Goal: Transaction & Acquisition: Purchase product/service

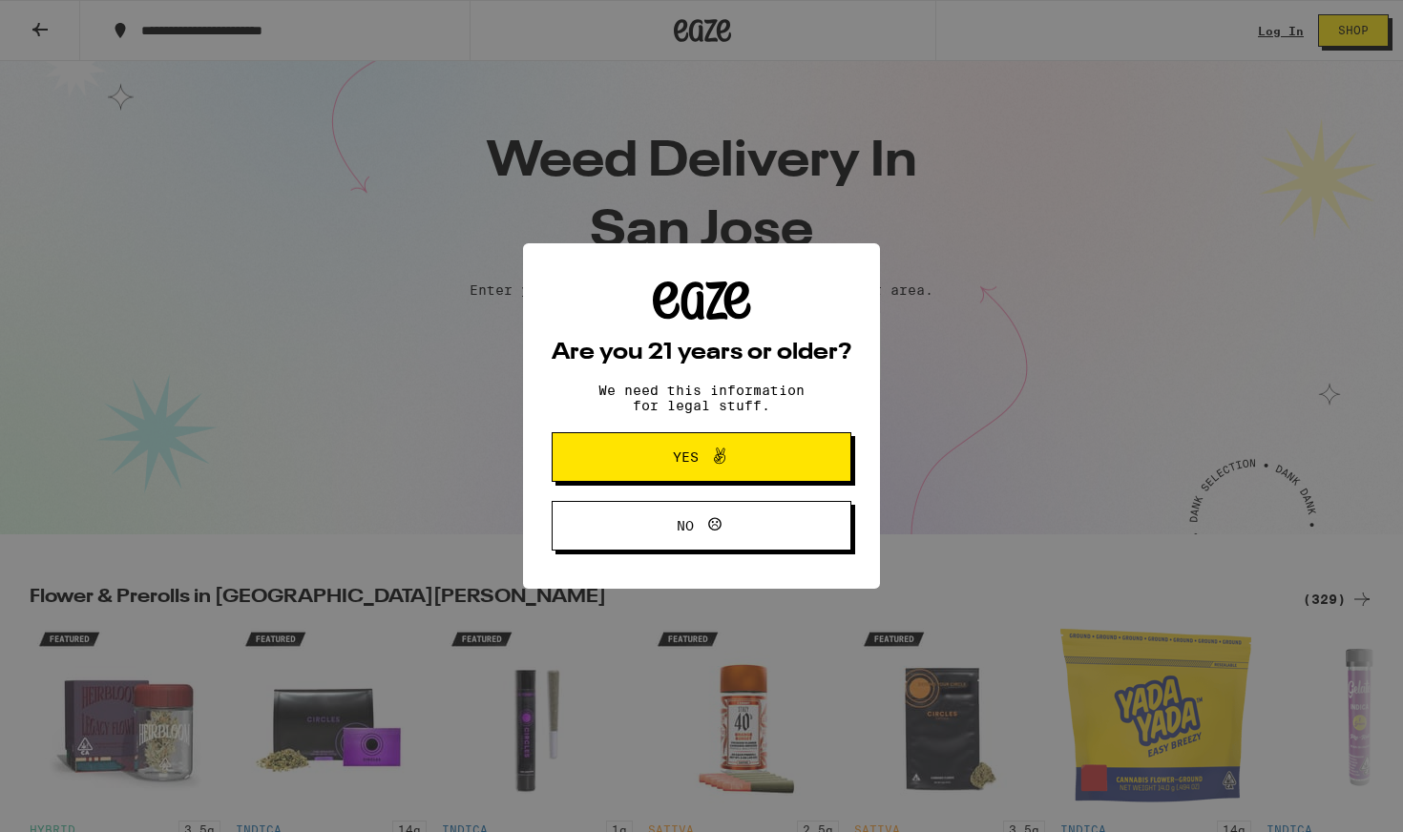
click at [757, 457] on span "Yes" at bounding box center [701, 457] width 145 height 25
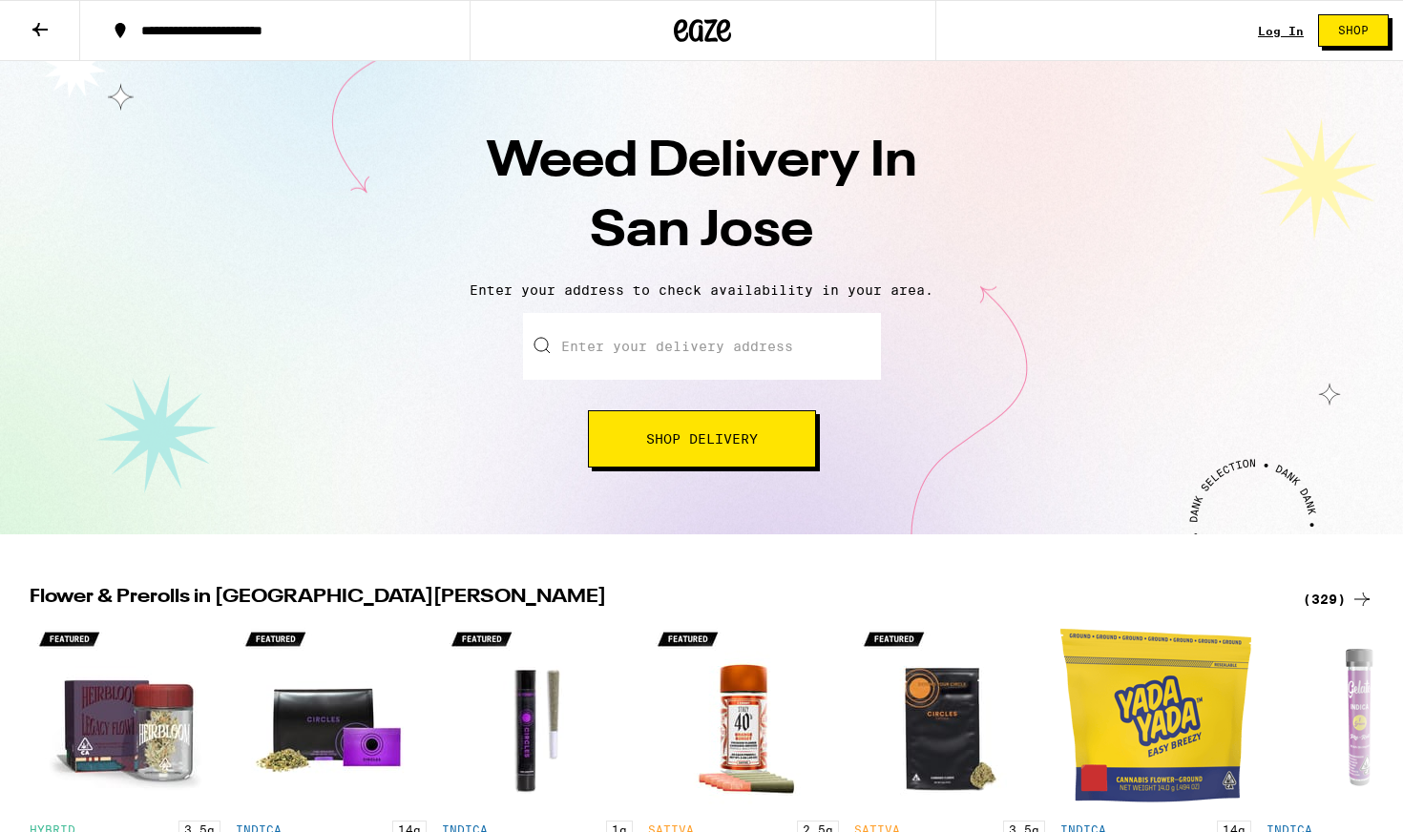
click at [696, 336] on input "Enter your delivery address" at bounding box center [702, 346] width 358 height 67
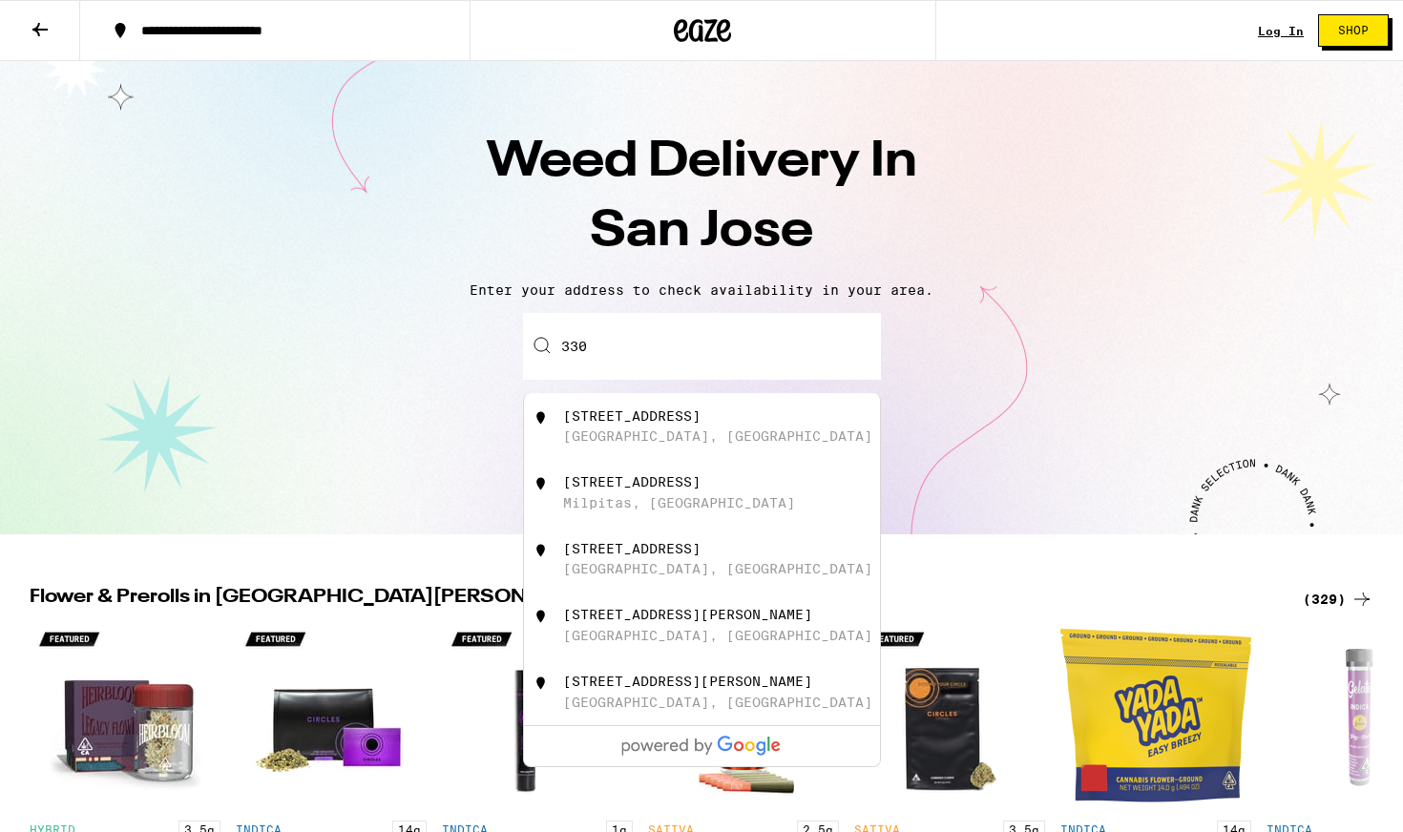
click at [701, 424] on div "330 Crescent Village Circle" at bounding box center [631, 415] width 137 height 15
type input "330 Crescent Village Circle, San Jose, CA"
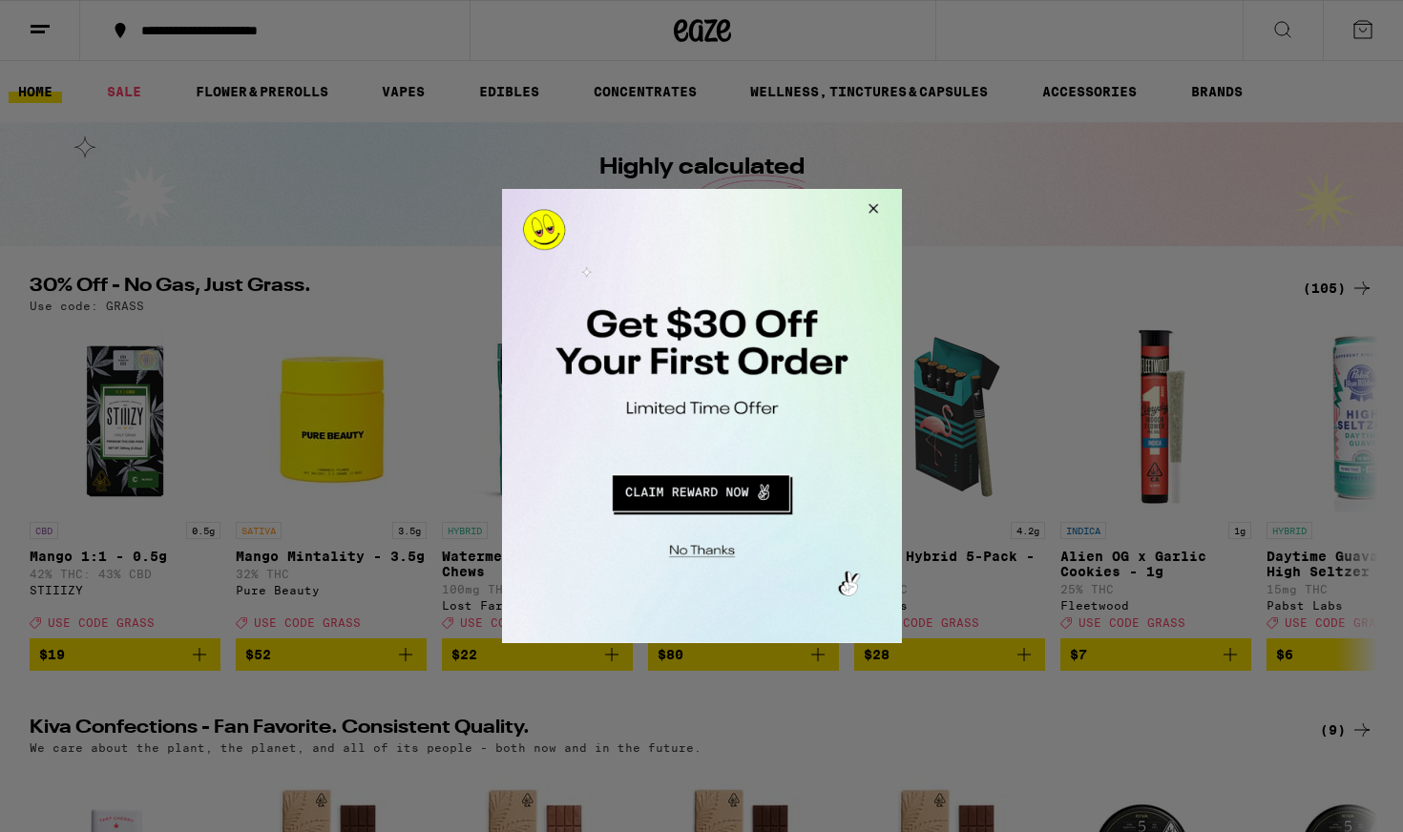
click at [718, 496] on button "Redirect to URL" at bounding box center [699, 491] width 332 height 46
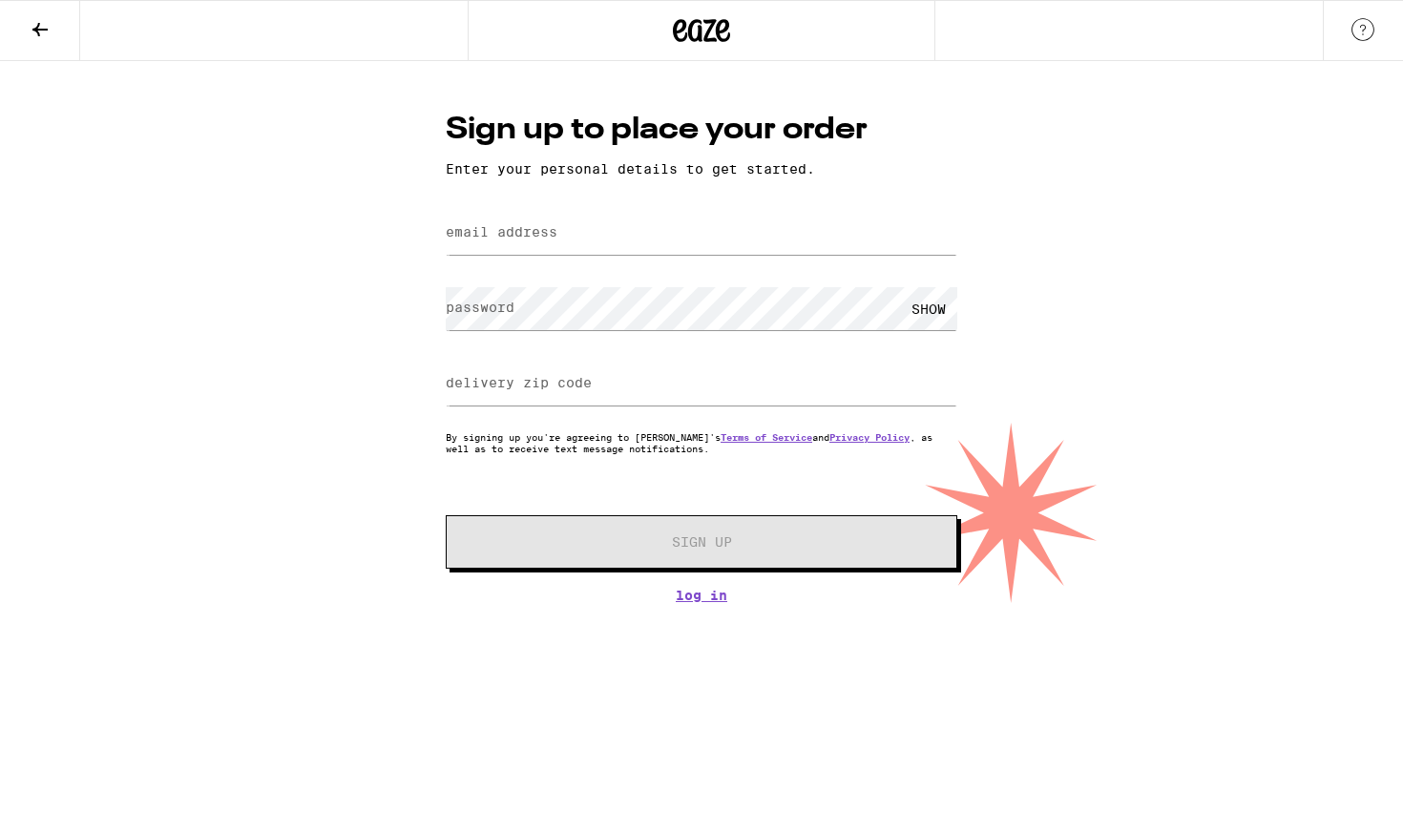
click at [32, 31] on icon at bounding box center [40, 29] width 23 height 23
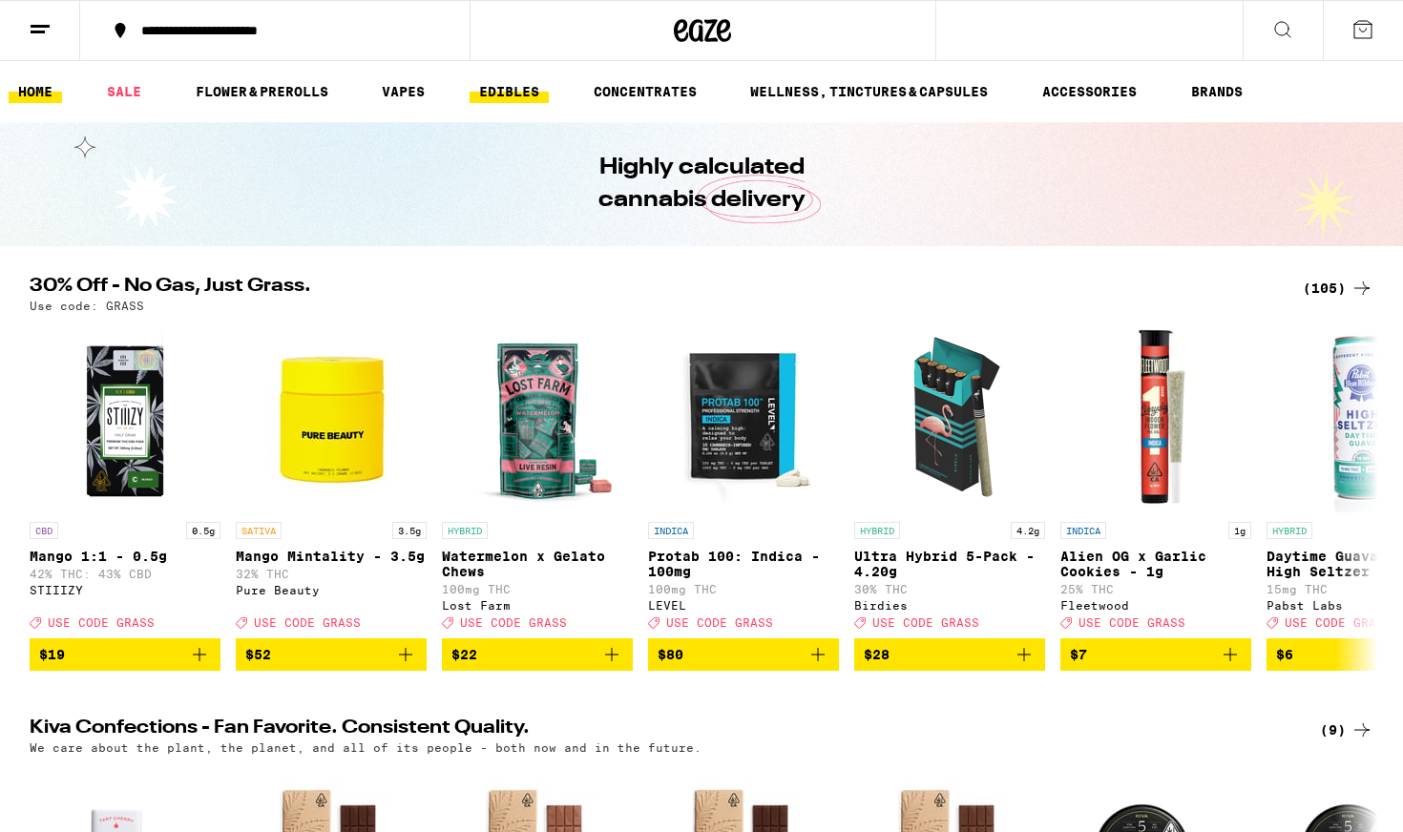
click at [507, 85] on link "EDIBLES" at bounding box center [509, 91] width 79 height 23
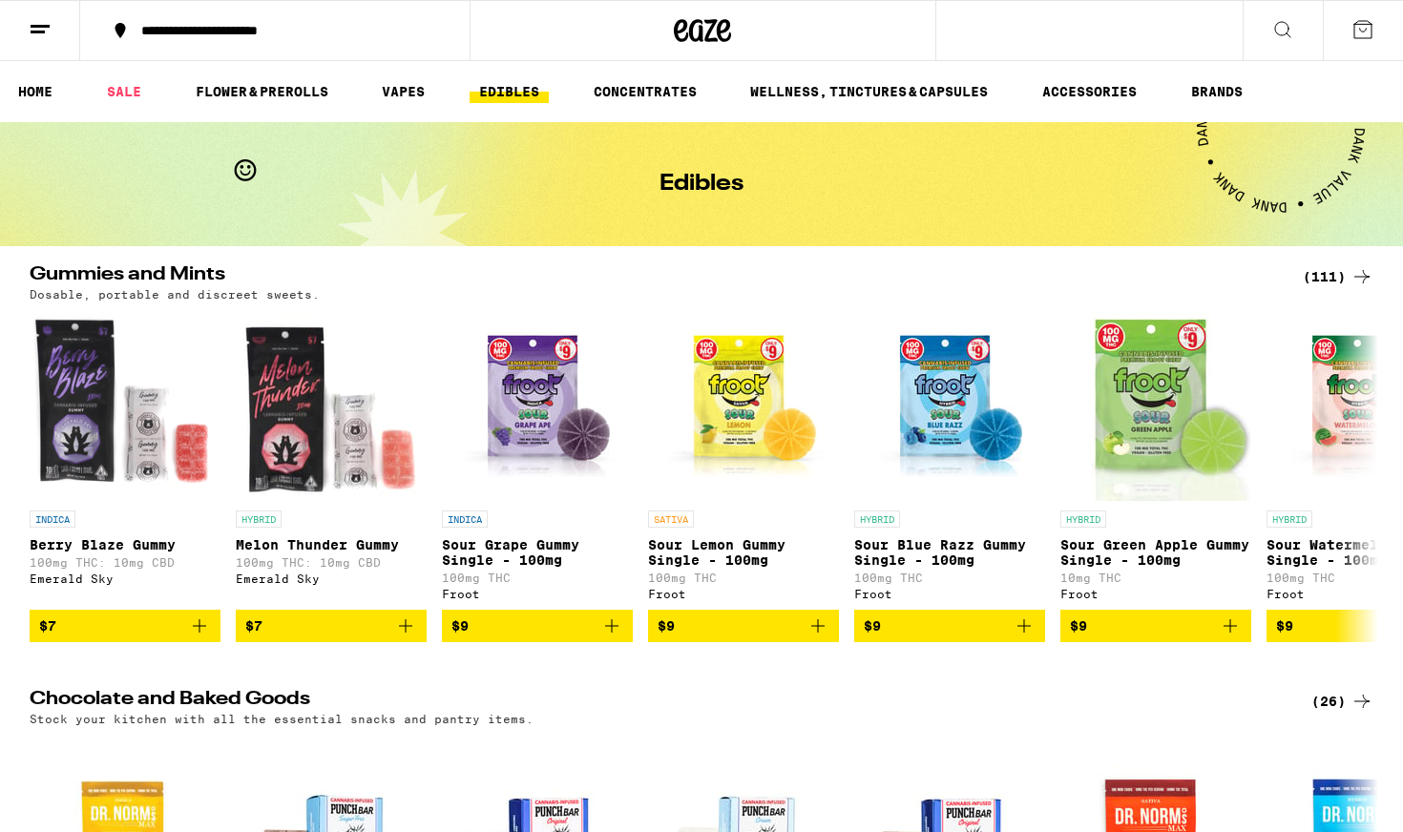
click at [690, 270] on h2 "Gummies and Mints" at bounding box center [655, 276] width 1250 height 23
click at [810, 636] on icon "Add to bag" at bounding box center [817, 626] width 23 height 23
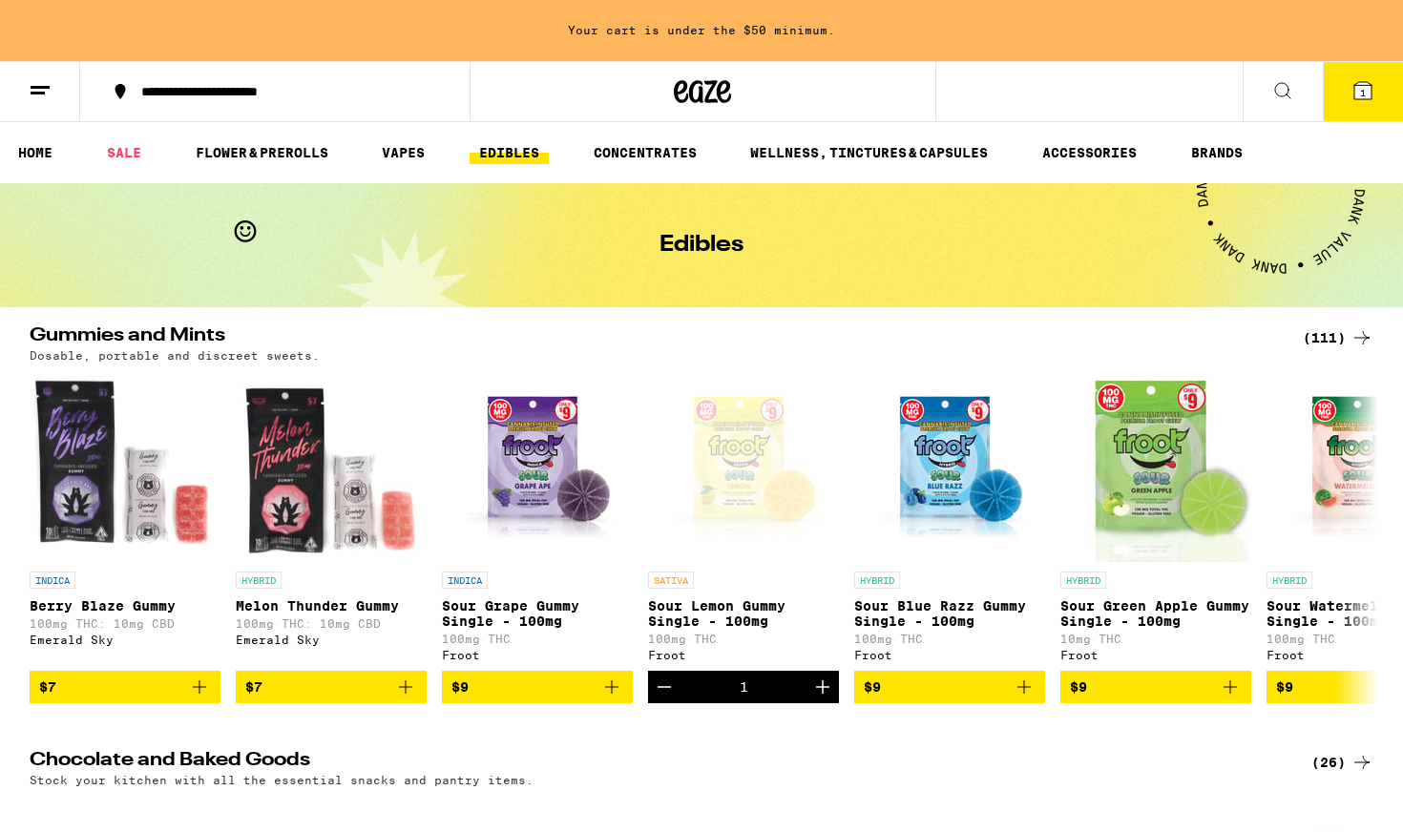
click at [1346, 97] on button "1" at bounding box center [1363, 91] width 80 height 59
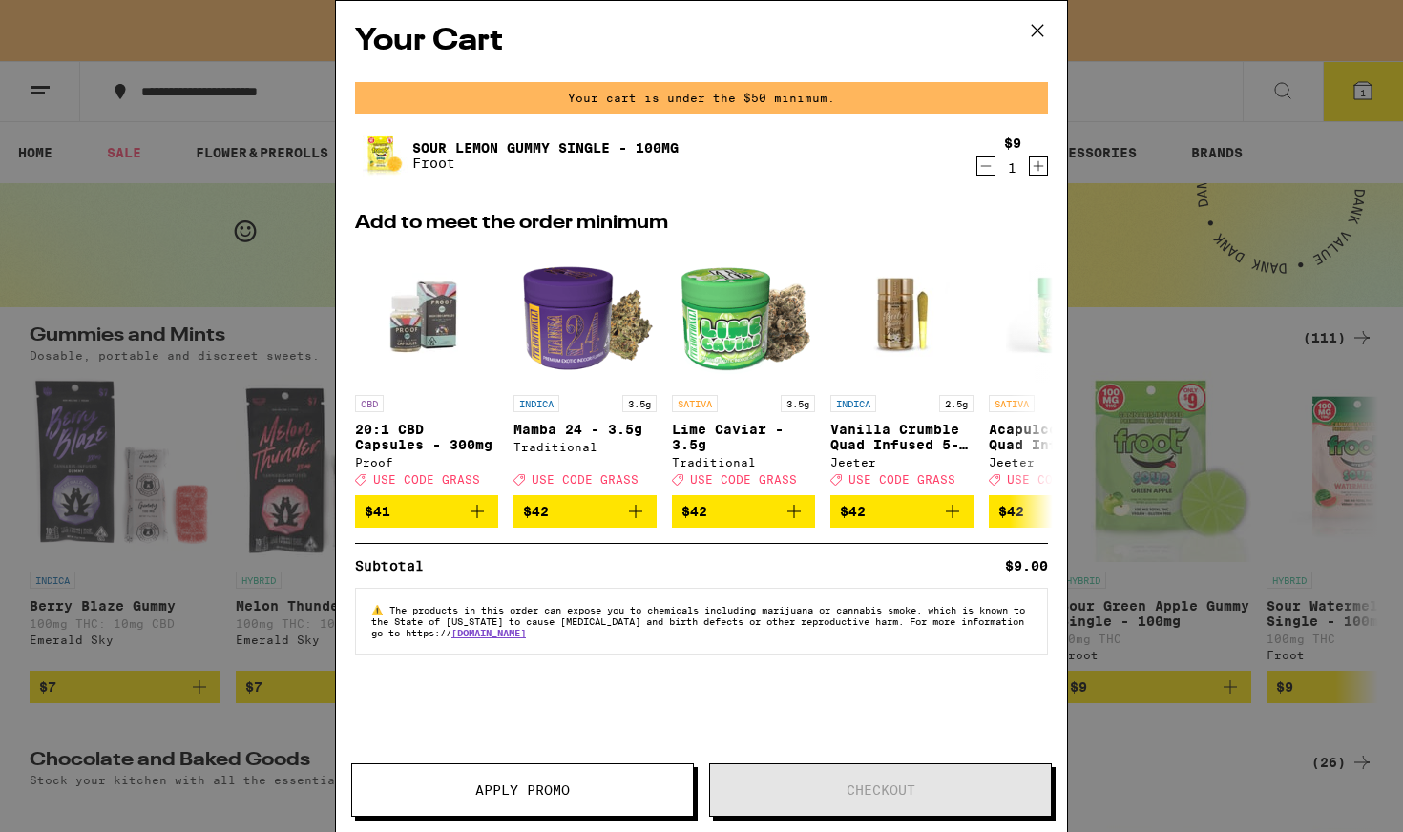
click at [1035, 28] on icon at bounding box center [1037, 30] width 11 height 11
click at [1041, 28] on icon at bounding box center [1037, 30] width 11 height 11
